Goal: Find specific page/section: Find specific page/section

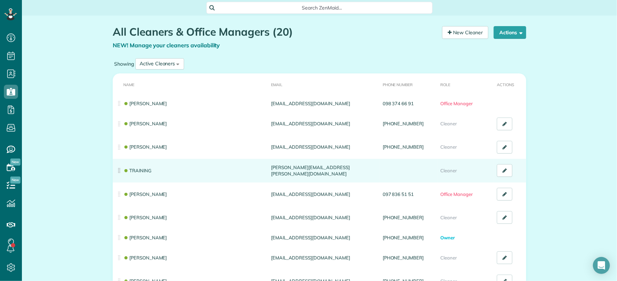
scroll to position [44, 0]
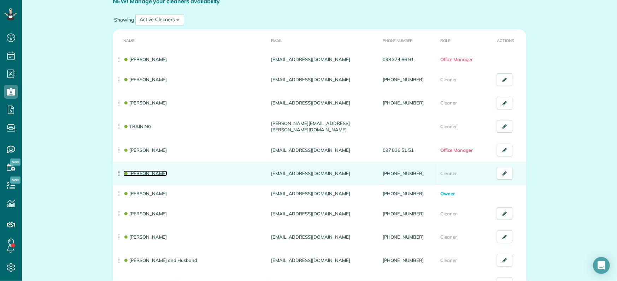
click at [156, 174] on link "Svitlana Baryshovets" at bounding box center [145, 174] width 44 height 6
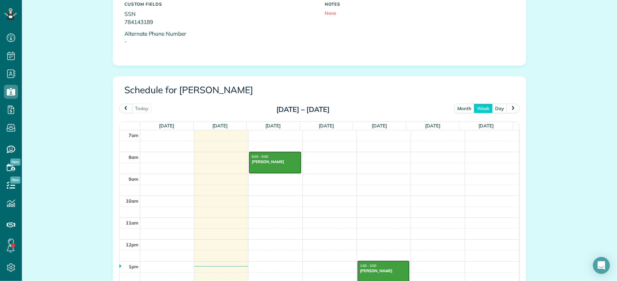
scroll to position [309, 0]
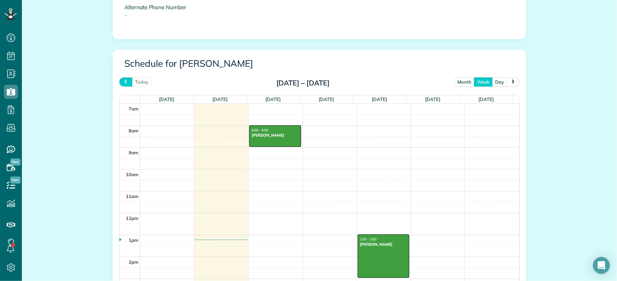
click at [123, 83] on span "prev" at bounding box center [126, 81] width 6 height 5
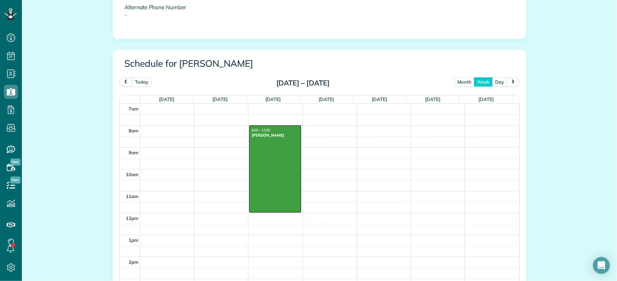
click at [123, 82] on span "prev" at bounding box center [126, 81] width 6 height 5
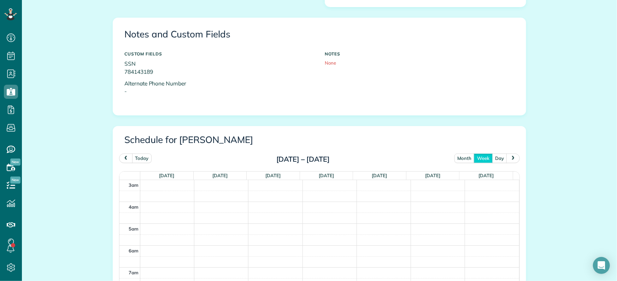
scroll to position [265, 0]
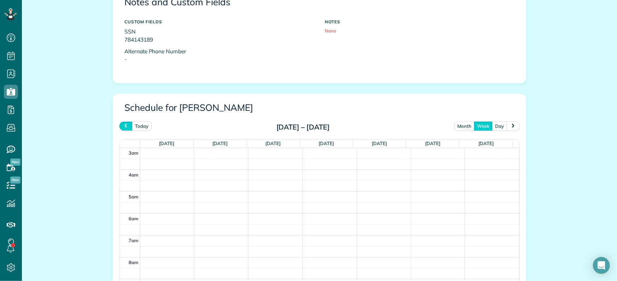
click at [123, 127] on span "prev" at bounding box center [126, 126] width 6 height 5
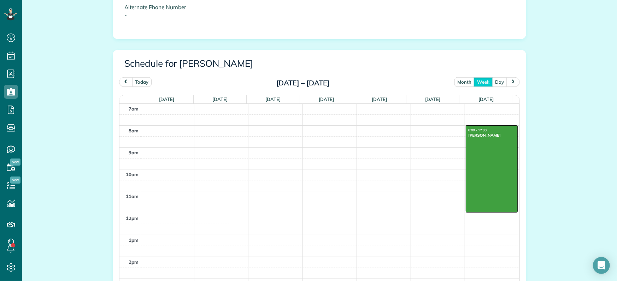
scroll to position [353, 0]
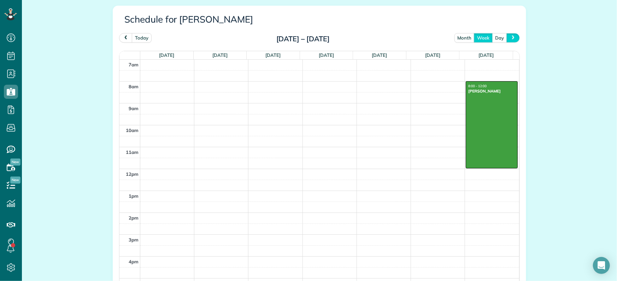
click at [510, 35] on span "next" at bounding box center [513, 37] width 6 height 5
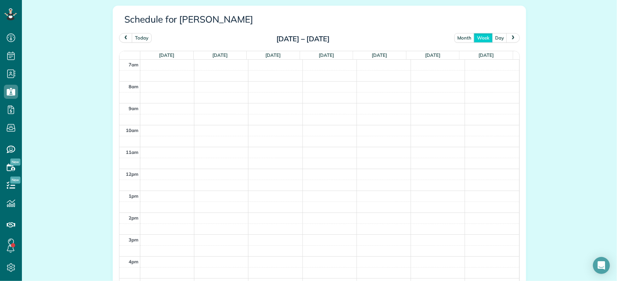
click at [510, 35] on span "next" at bounding box center [513, 37] width 6 height 5
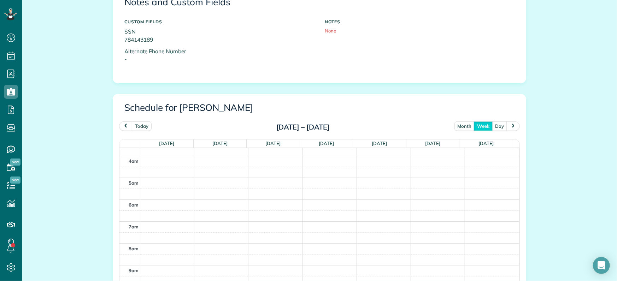
scroll to position [0, 0]
click at [123, 125] on span "prev" at bounding box center [126, 126] width 6 height 5
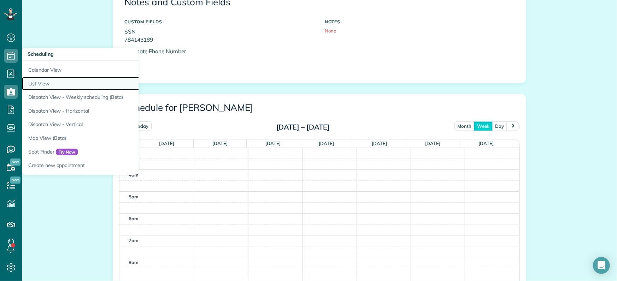
click at [39, 82] on link "List View" at bounding box center [110, 84] width 177 height 14
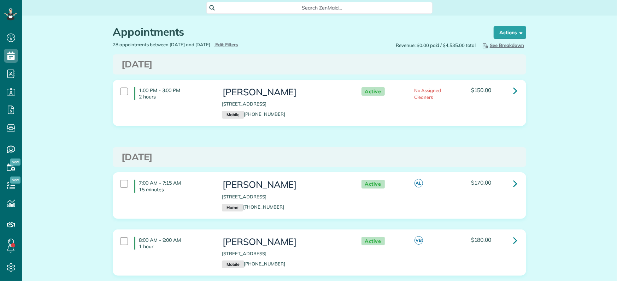
scroll to position [3, 3]
type input "**********"
click at [237, 43] on span "Edit Filters" at bounding box center [226, 45] width 23 height 6
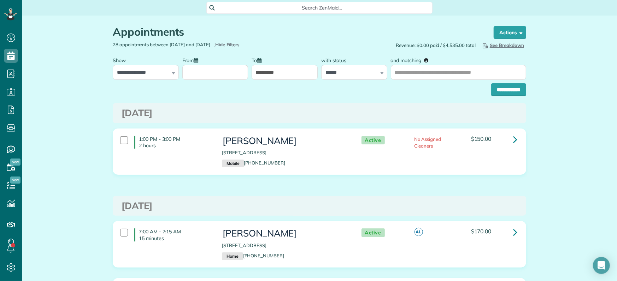
click at [191, 73] on input "From" at bounding box center [215, 72] width 66 height 15
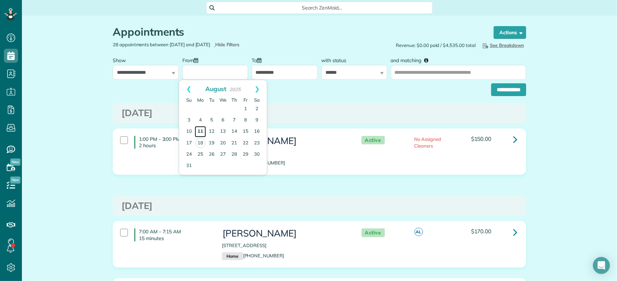
click at [198, 131] on link "11" at bounding box center [200, 131] width 11 height 11
type input "**********"
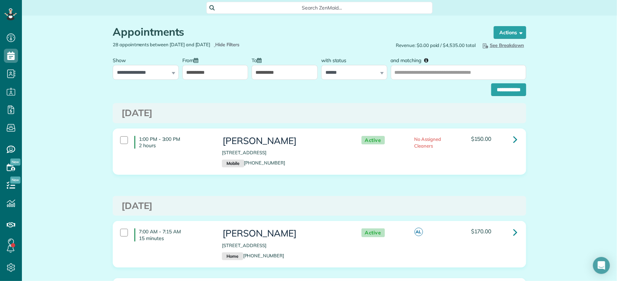
click at [262, 73] on input "**********" at bounding box center [284, 72] width 66 height 15
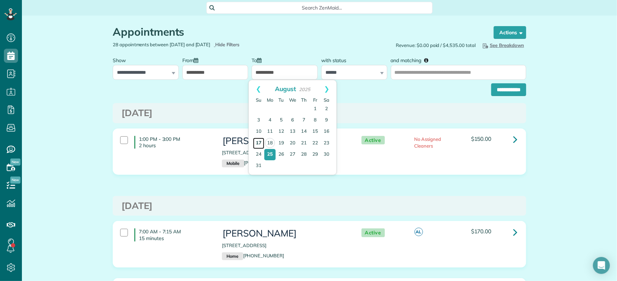
drag, startPoint x: 257, startPoint y: 142, endPoint x: 286, endPoint y: 115, distance: 39.0
click at [258, 142] on link "17" at bounding box center [258, 143] width 11 height 11
type input "**********"
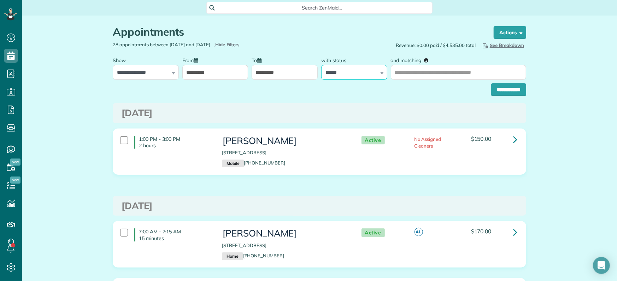
click at [332, 73] on select "**********" at bounding box center [354, 72] width 66 height 15
select select "****"
click at [321, 65] on select "**********" at bounding box center [354, 72] width 66 height 15
click at [504, 91] on input "**********" at bounding box center [508, 89] width 35 height 13
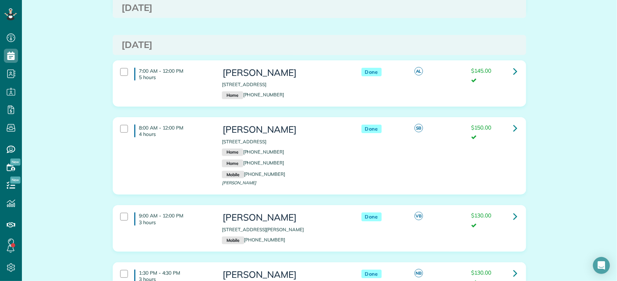
scroll to position [397, 0]
click at [513, 126] on icon at bounding box center [515, 127] width 4 height 12
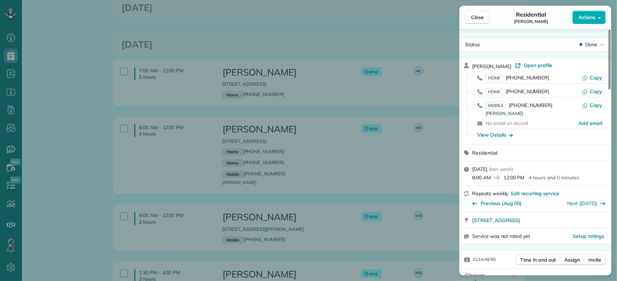
click at [73, 83] on div "Close Residential Syntha Thomas Actions Status Done Syntha Thomas · Open profil…" at bounding box center [308, 140] width 617 height 281
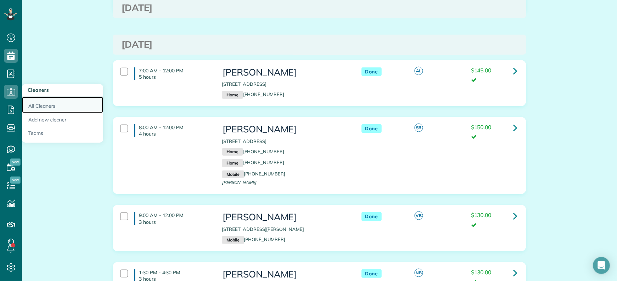
click at [51, 107] on link "All Cleaners" at bounding box center [62, 105] width 81 height 16
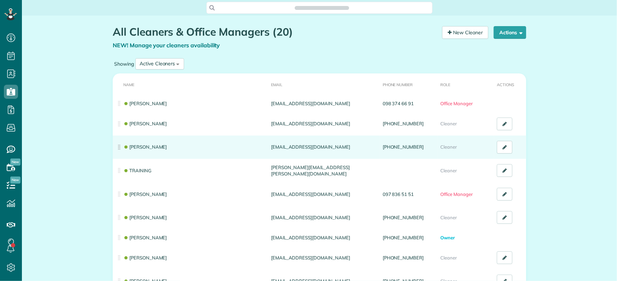
scroll to position [3, 3]
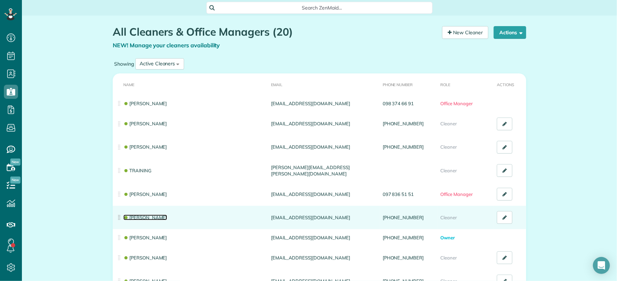
click at [155, 215] on link "[PERSON_NAME]" at bounding box center [145, 218] width 44 height 6
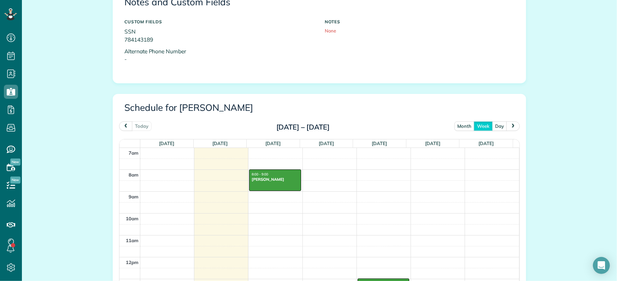
scroll to position [309, 0]
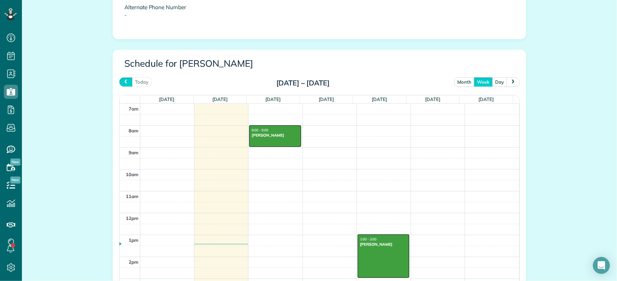
click at [123, 82] on span "prev" at bounding box center [126, 81] width 6 height 5
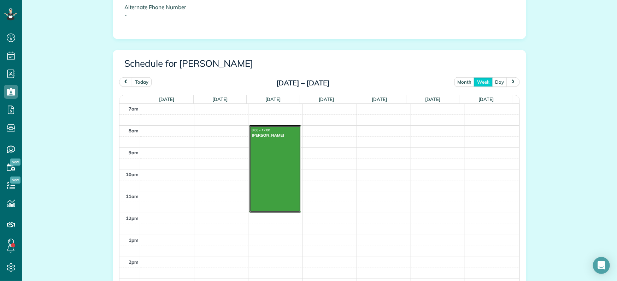
click at [281, 158] on div at bounding box center [274, 169] width 51 height 87
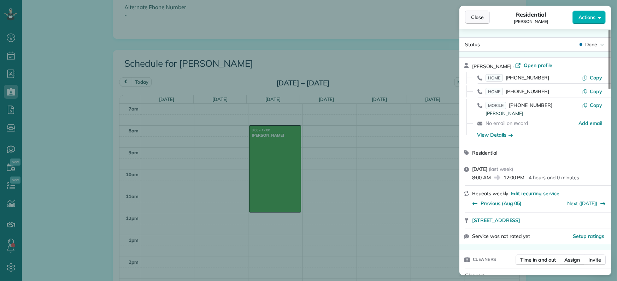
click at [482, 20] on span "Close" at bounding box center [477, 17] width 13 height 7
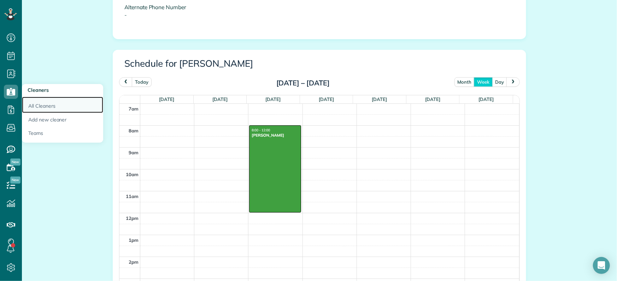
click at [42, 107] on link "All Cleaners" at bounding box center [62, 105] width 81 height 16
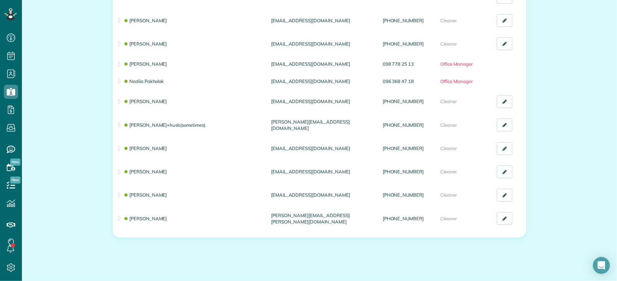
scroll to position [309, 0]
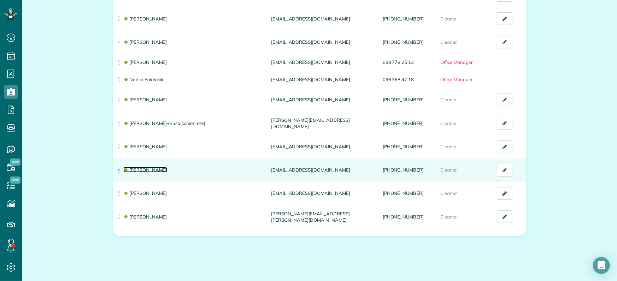
click at [153, 168] on link "[PERSON_NAME]" at bounding box center [145, 170] width 44 height 6
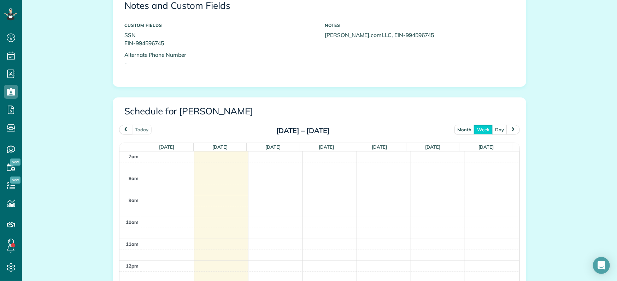
scroll to position [265, 0]
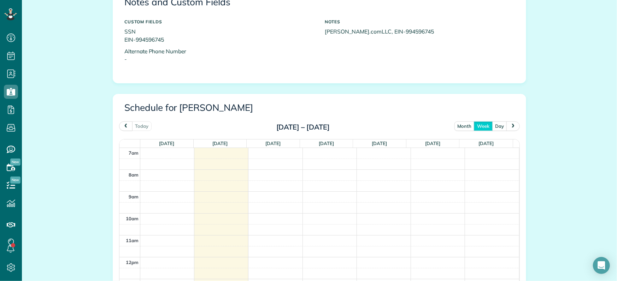
click at [123, 124] on span "prev" at bounding box center [126, 126] width 6 height 5
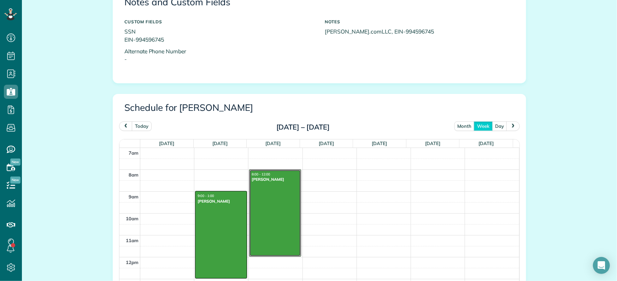
click at [261, 201] on div at bounding box center [274, 213] width 51 height 87
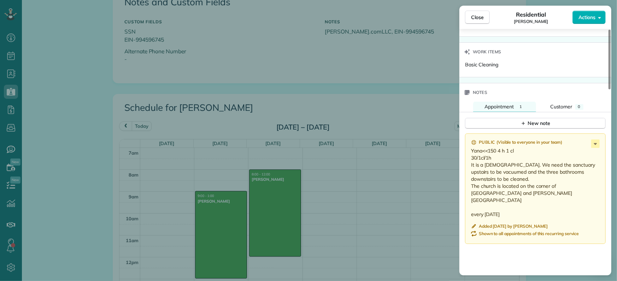
scroll to position [669, 0]
